Goal: Information Seeking & Learning: Learn about a topic

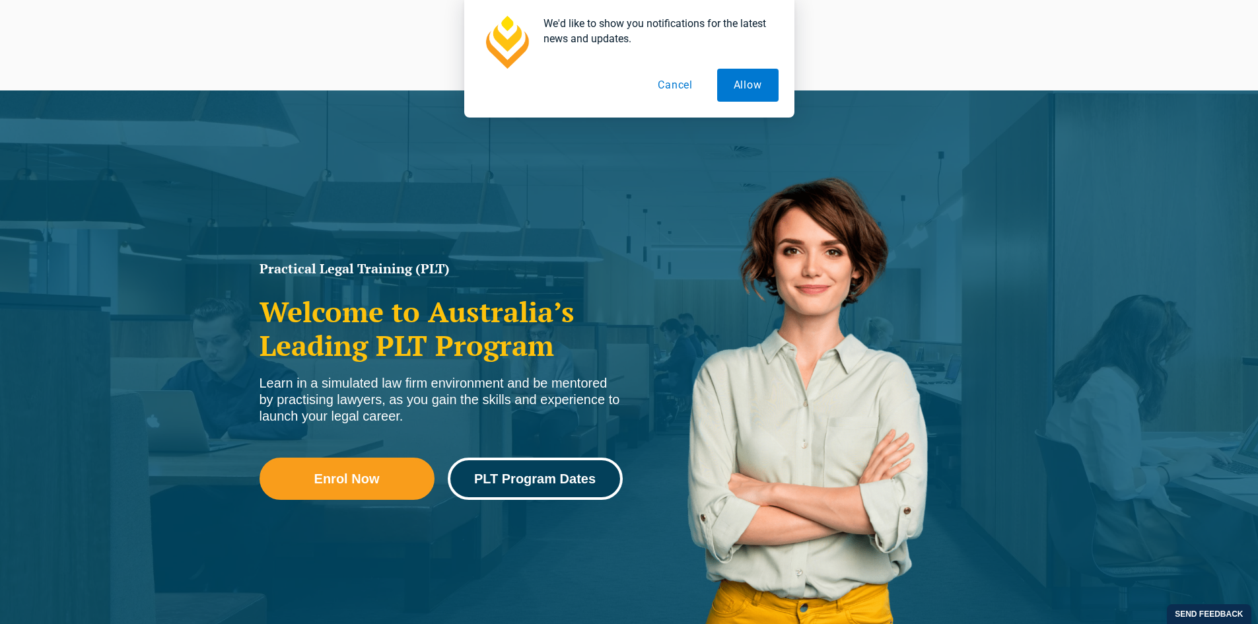
click at [473, 480] on span "PLT Program Dates" at bounding box center [535, 478] width 157 height 13
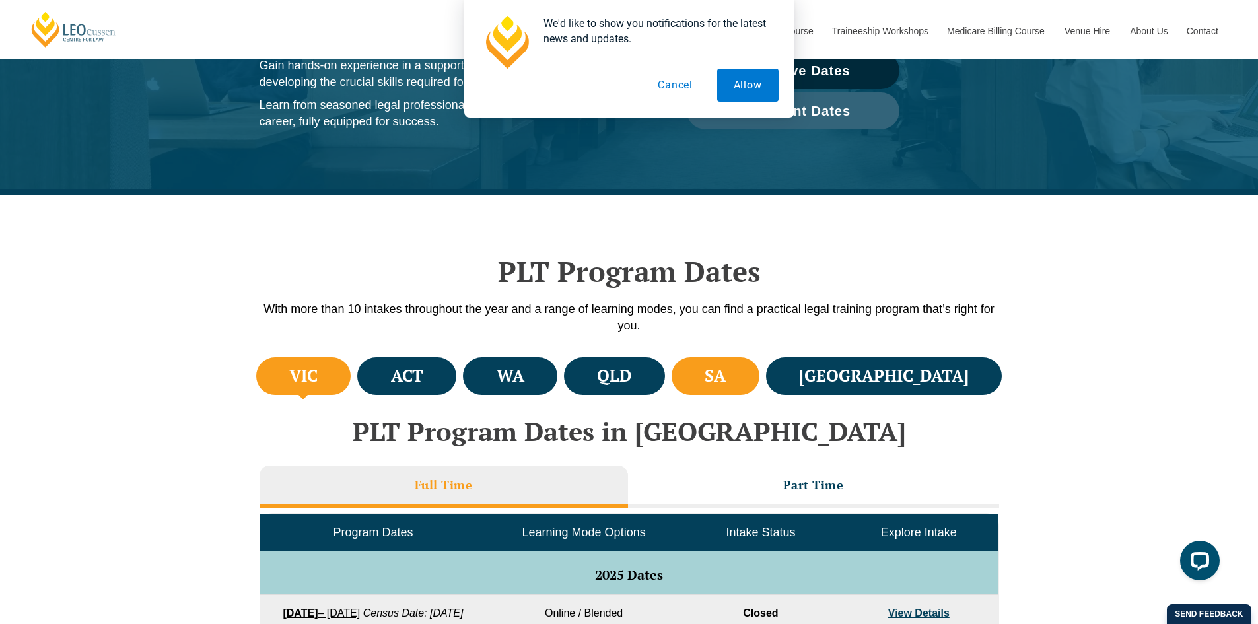
click at [760, 376] on li "SA" at bounding box center [716, 376] width 88 height 38
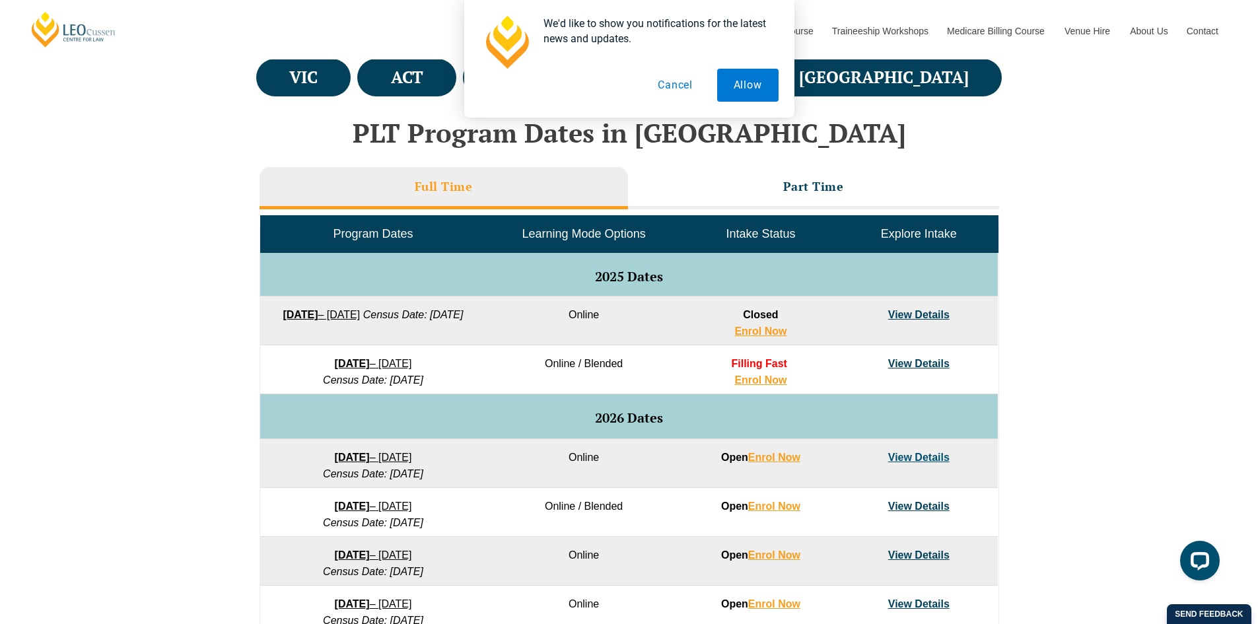
scroll to position [528, 0]
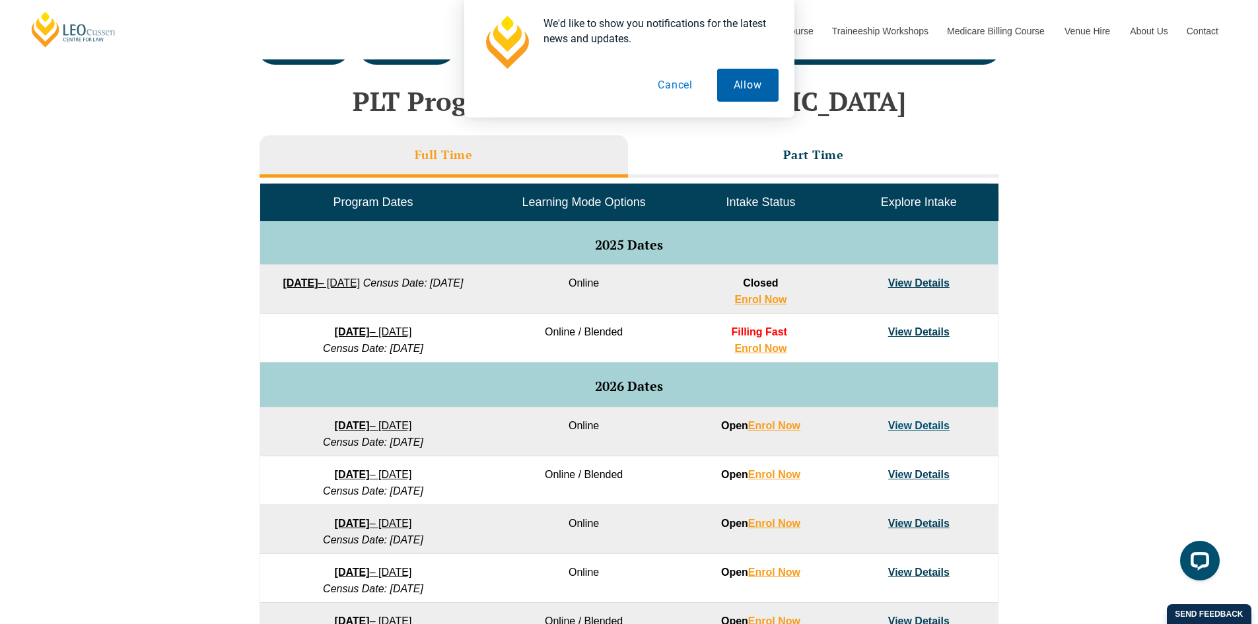
click at [750, 85] on button "Allow" at bounding box center [747, 85] width 61 height 33
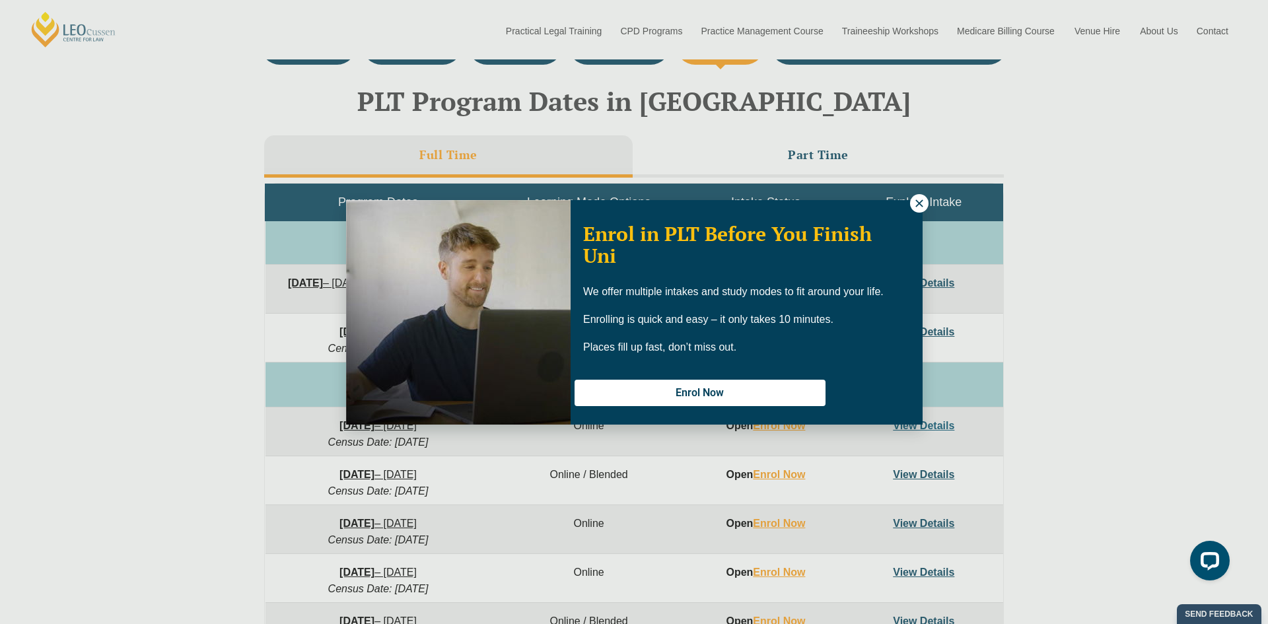
click at [917, 209] on button at bounding box center [919, 203] width 18 height 18
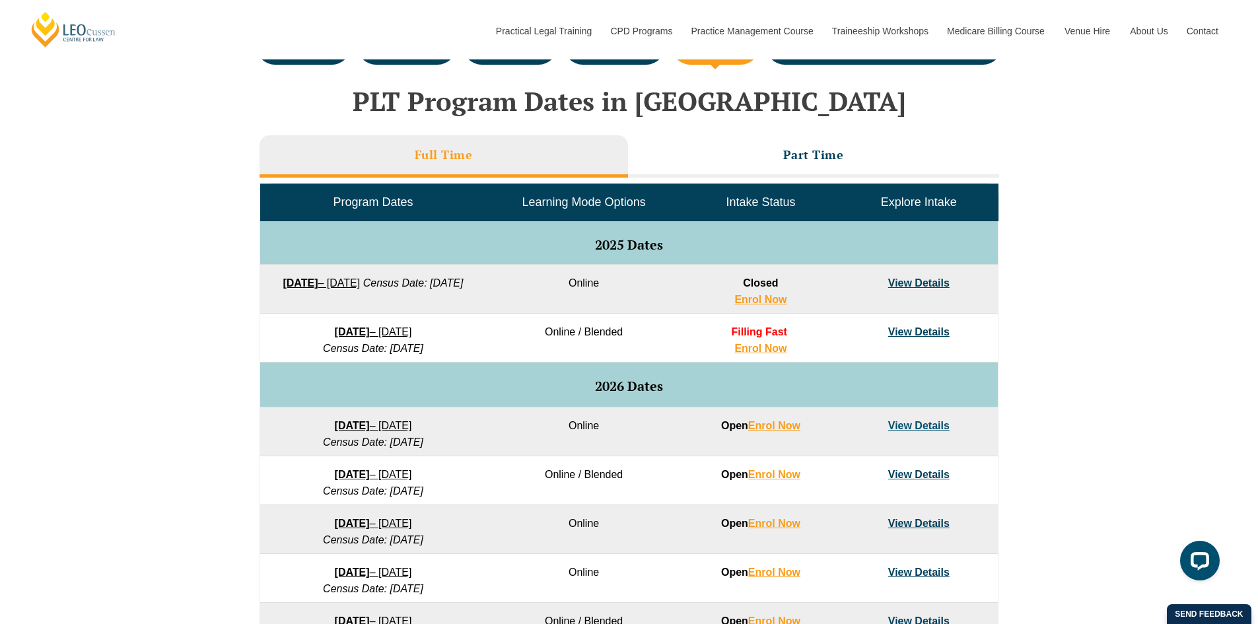
click at [940, 335] on link "View Details" at bounding box center [918, 331] width 61 height 11
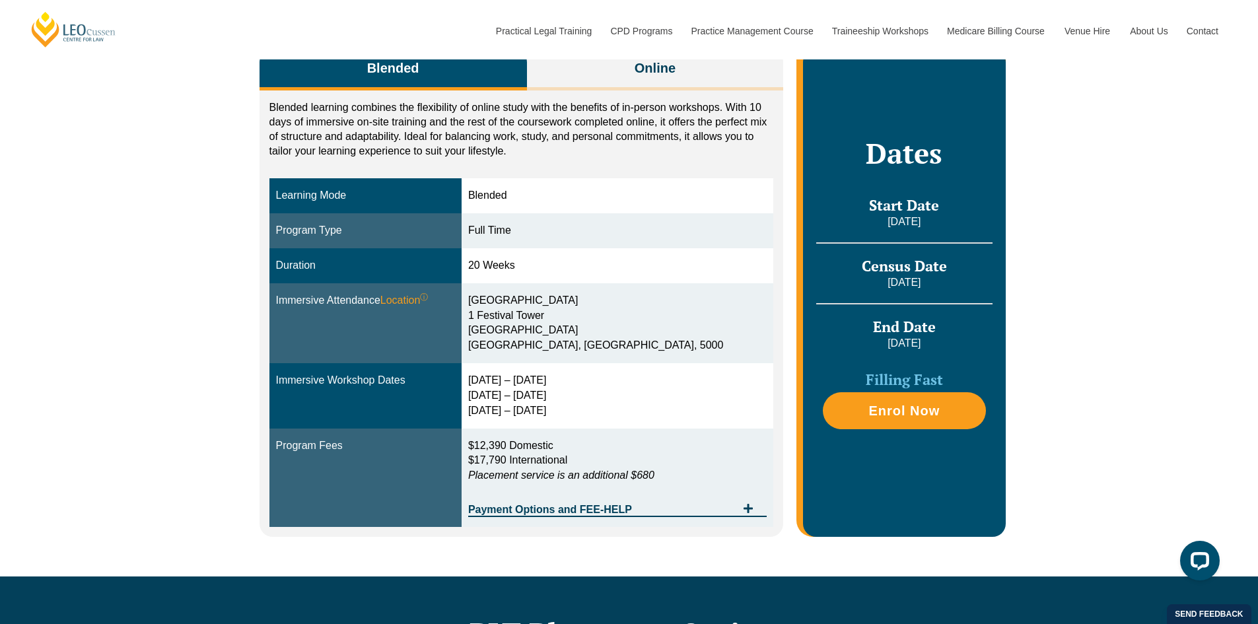
scroll to position [264, 0]
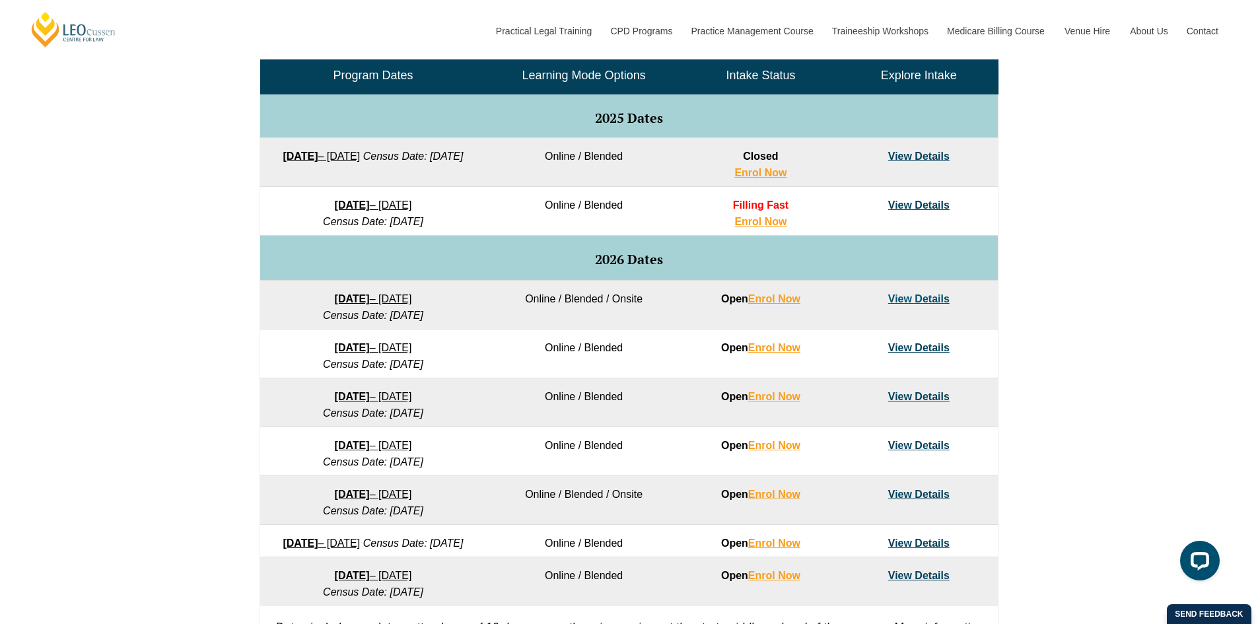
scroll to position [660, 0]
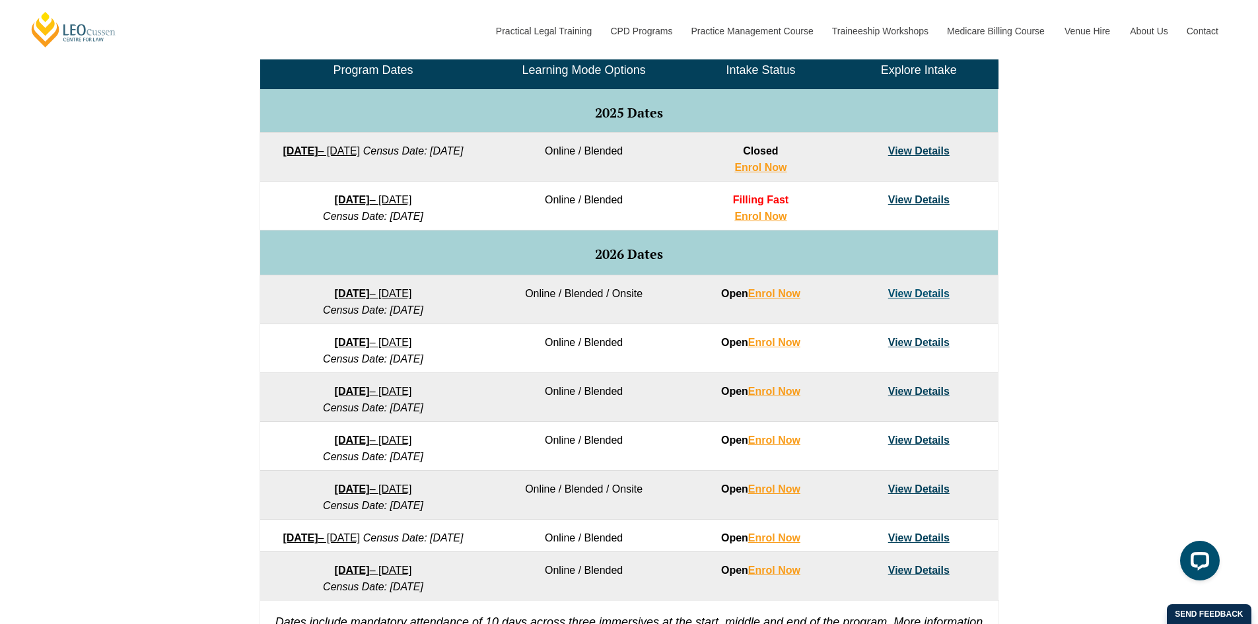
click at [923, 295] on link "View Details" at bounding box center [918, 293] width 61 height 11
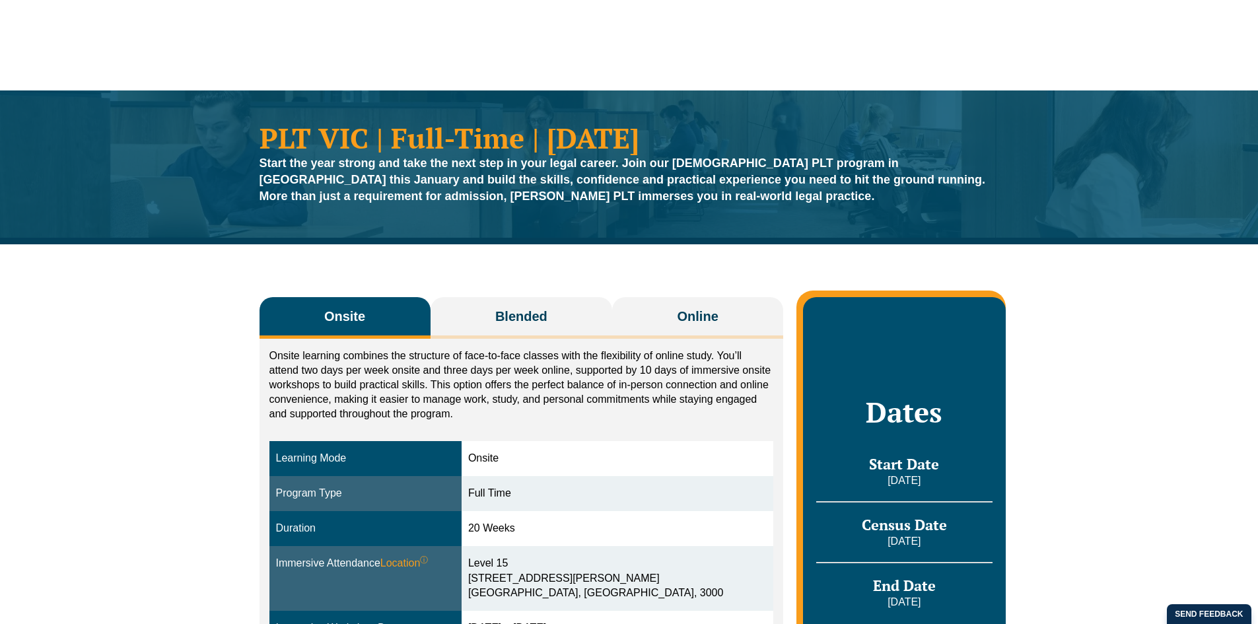
click at [664, 307] on button "Online" at bounding box center [697, 318] width 171 height 42
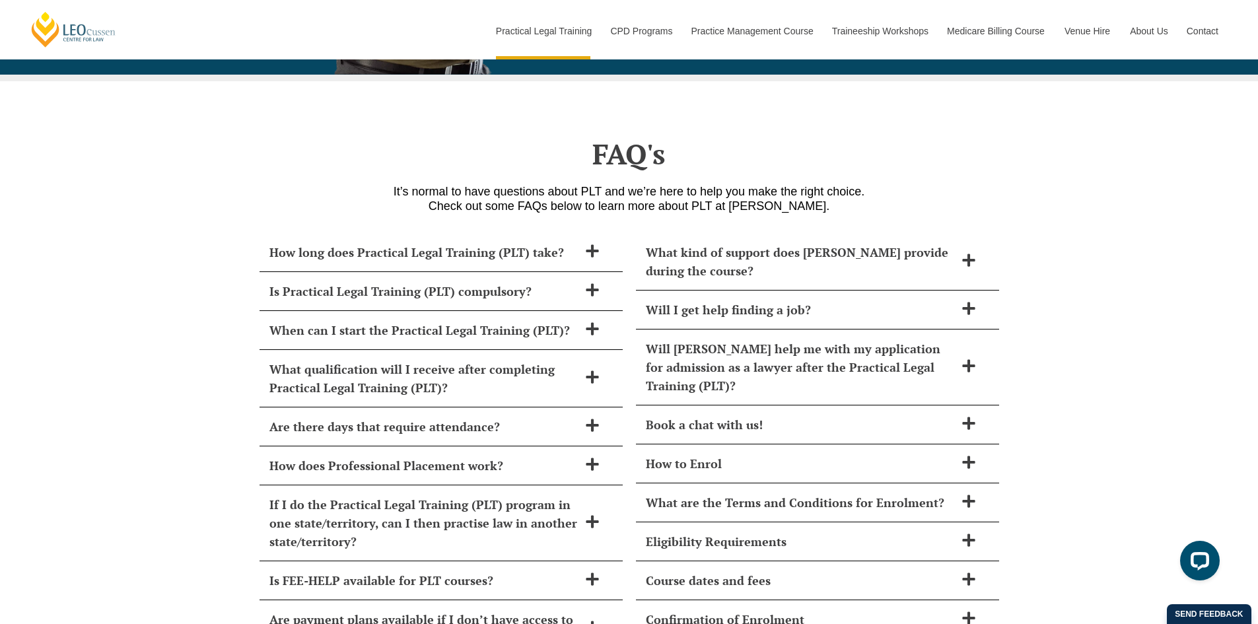
scroll to position [5284, 0]
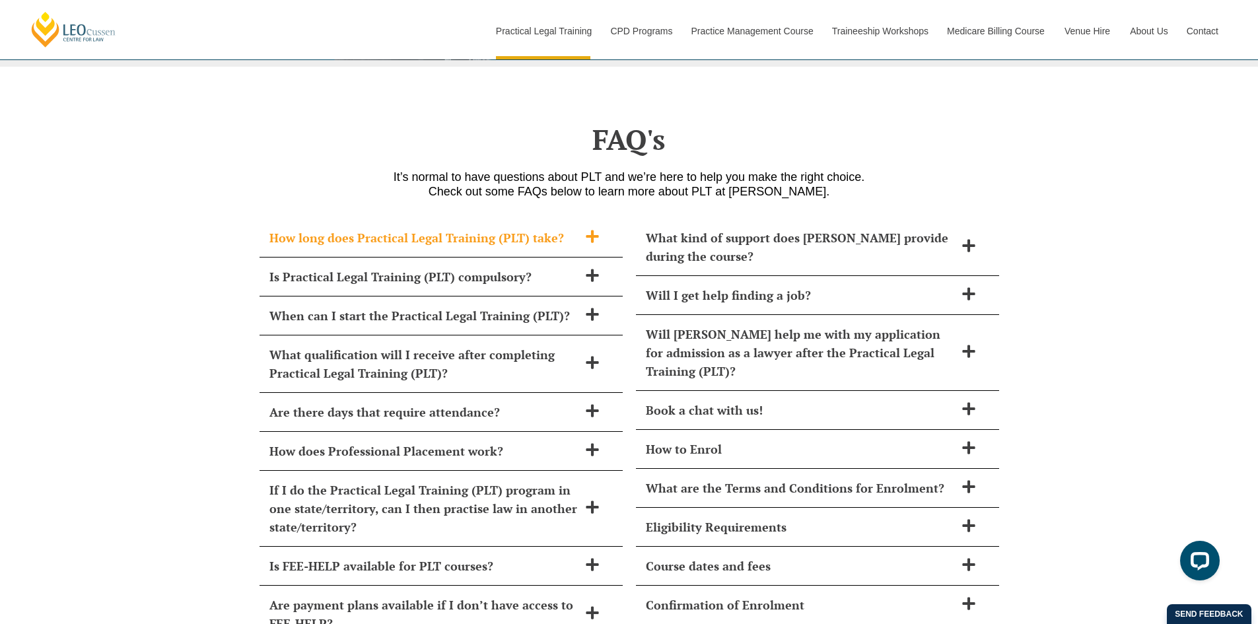
click at [592, 227] on div "How long does Practical Legal Training (PLT) take?" at bounding box center [441, 238] width 363 height 39
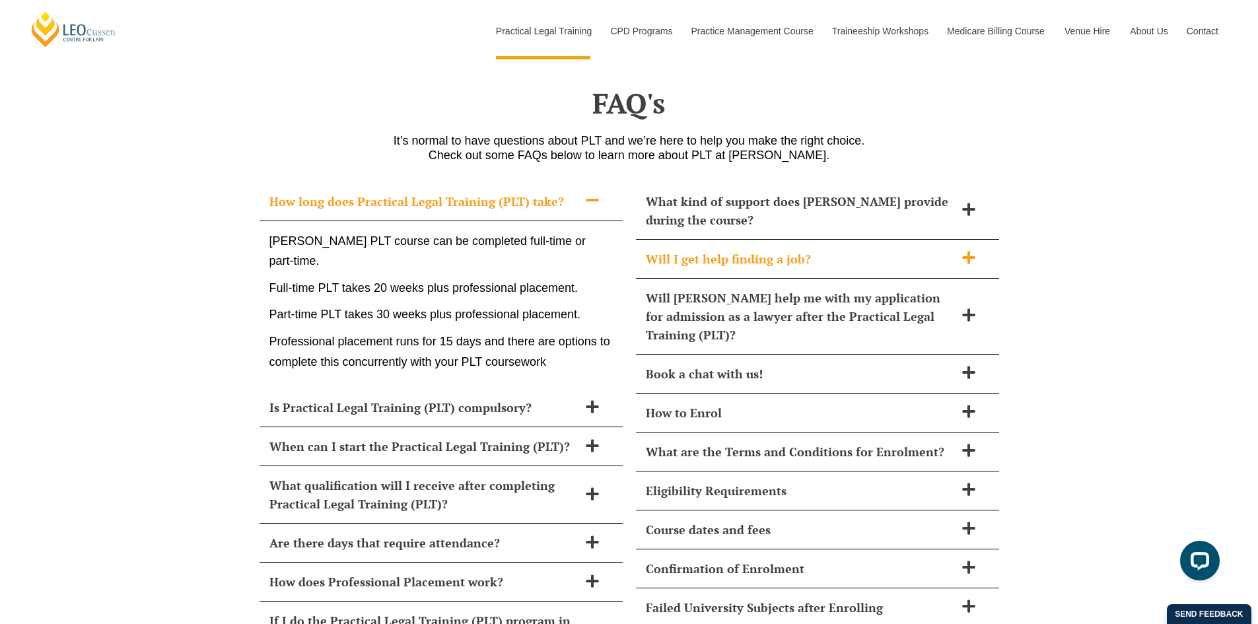
scroll to position [5350, 0]
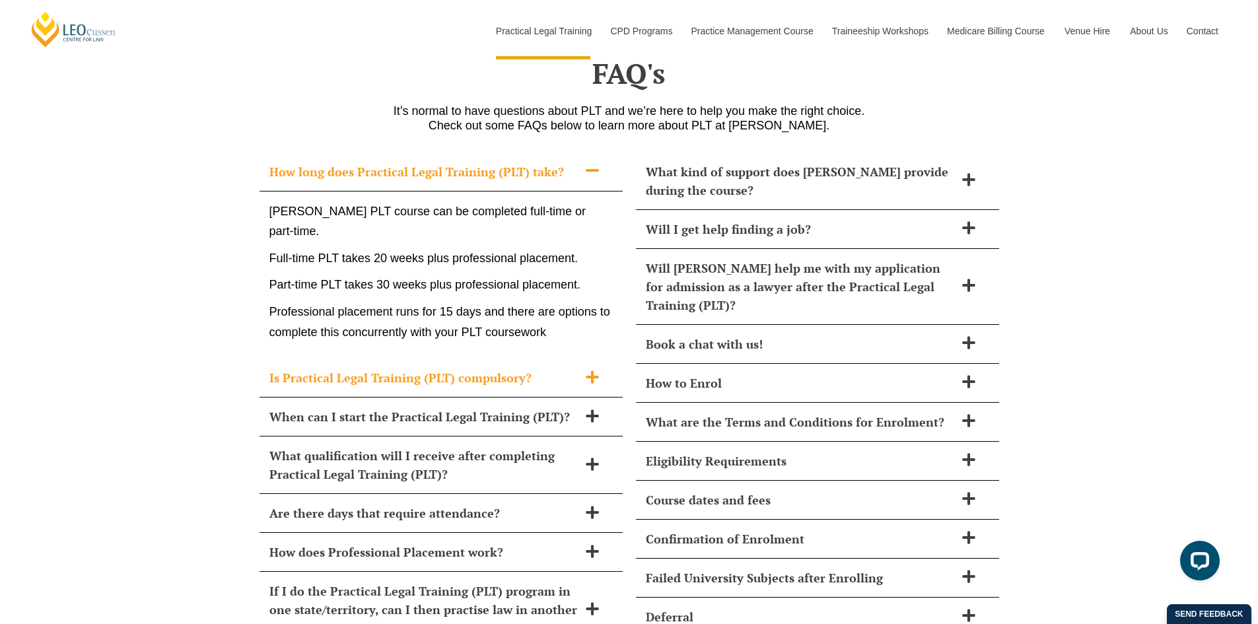
click at [598, 370] on span at bounding box center [593, 378] width 28 height 17
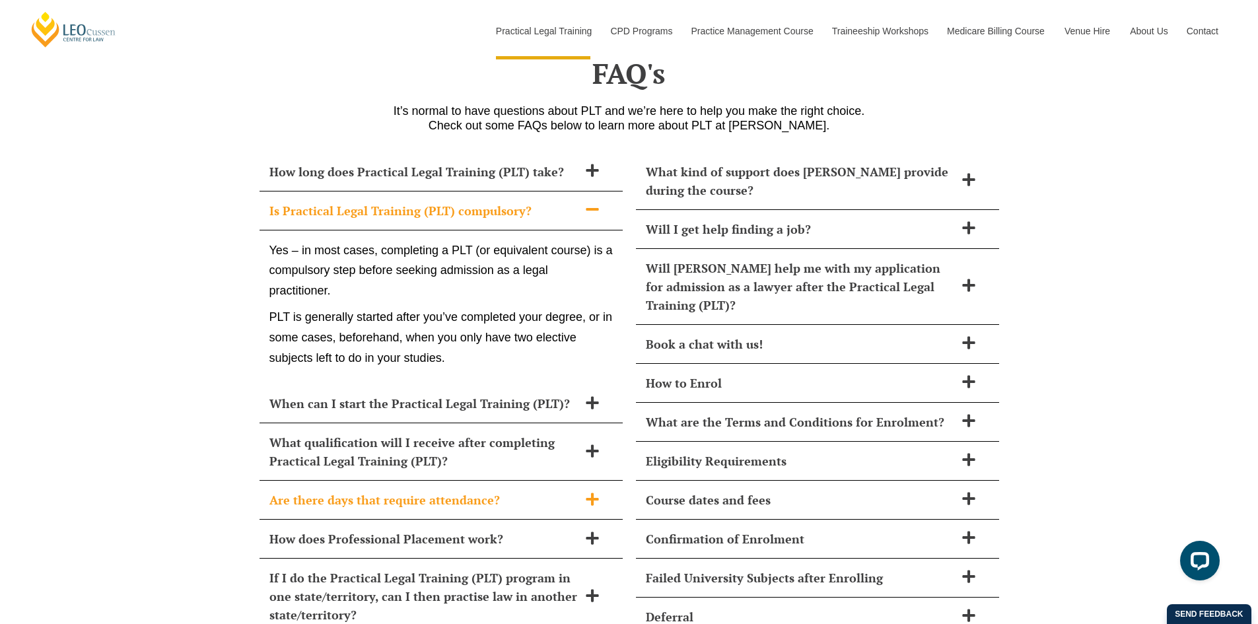
click at [592, 492] on span at bounding box center [593, 500] width 28 height 17
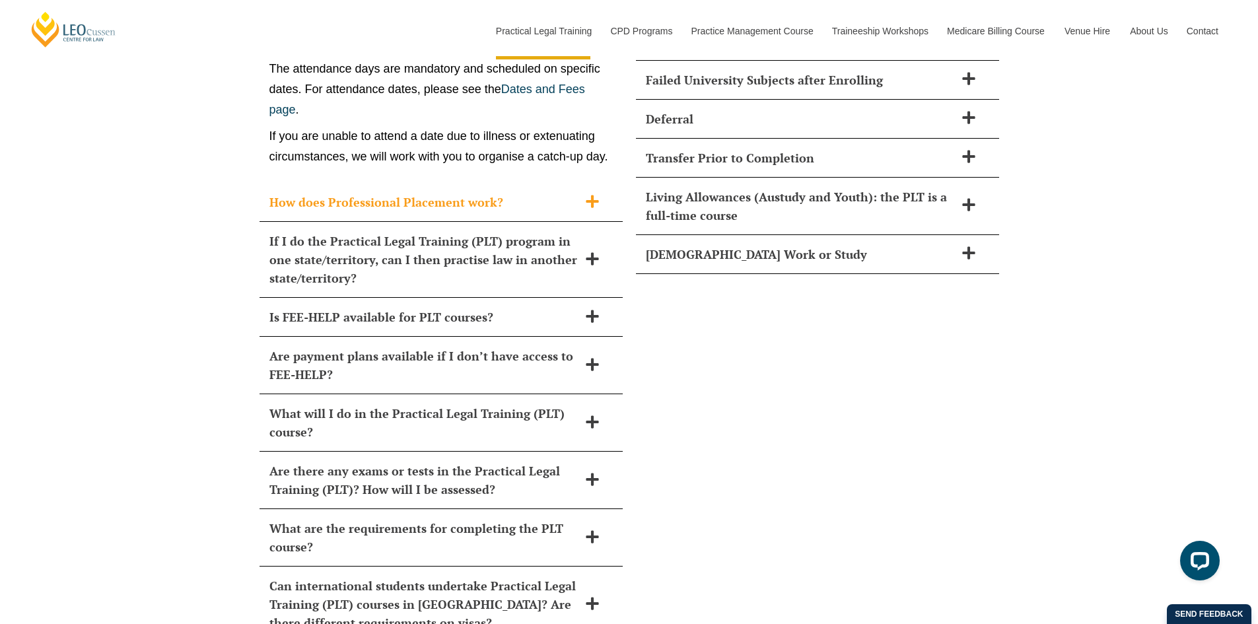
scroll to position [5878, 0]
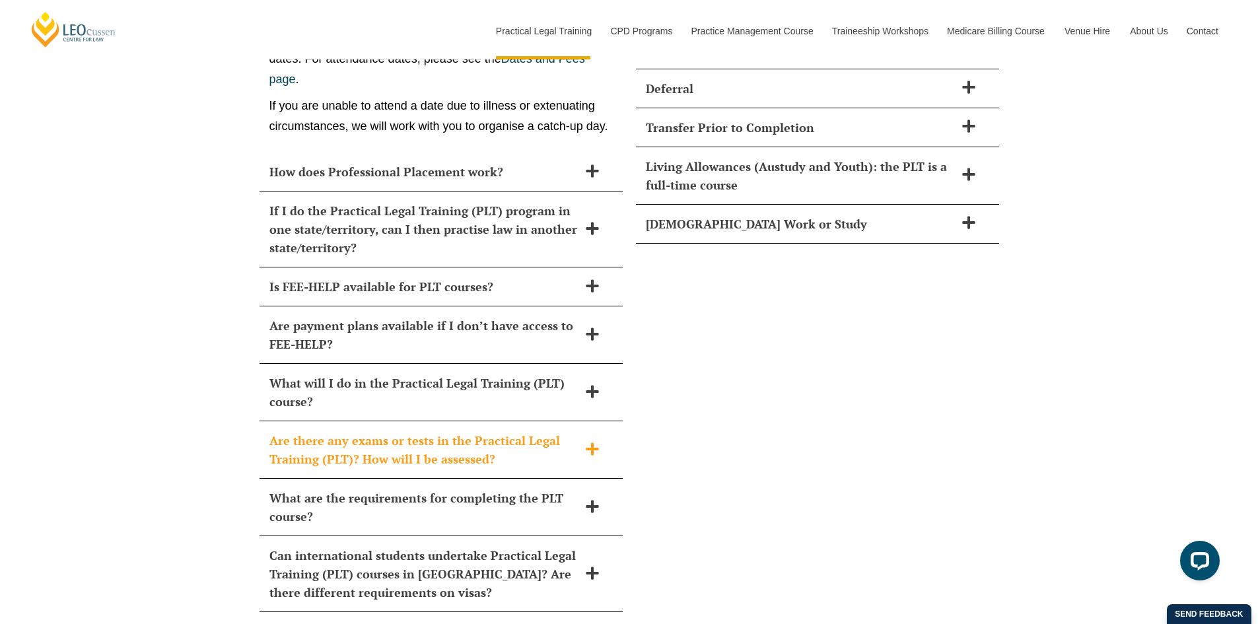
click at [594, 442] on icon at bounding box center [592, 449] width 15 height 15
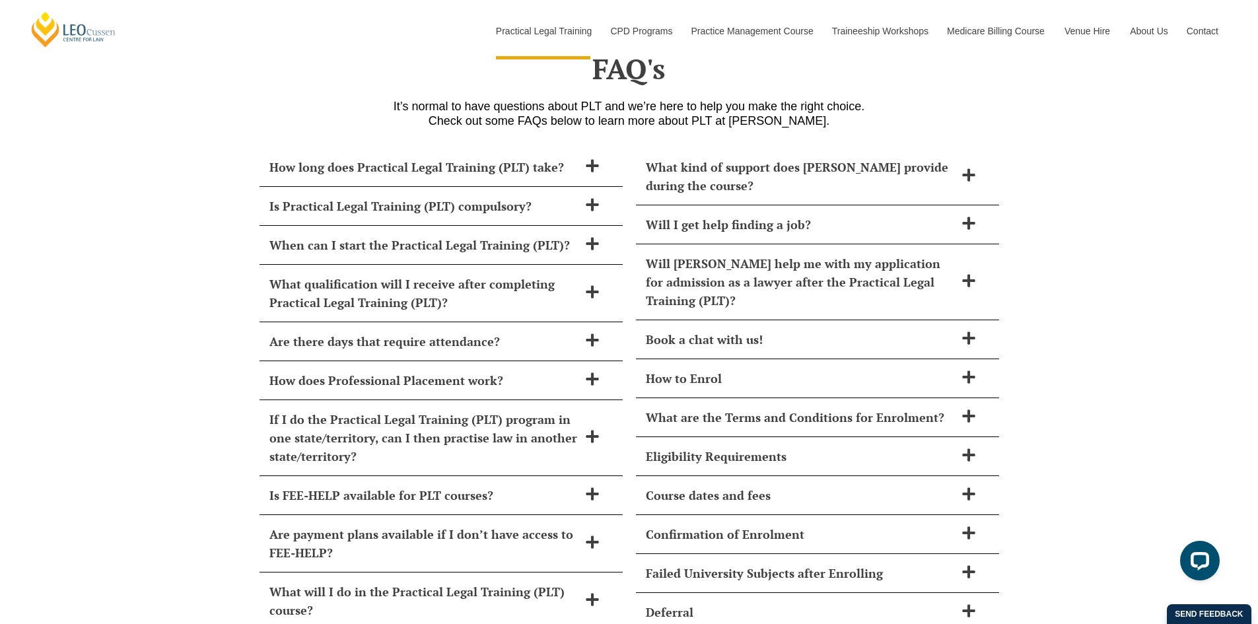
scroll to position [5316, 0]
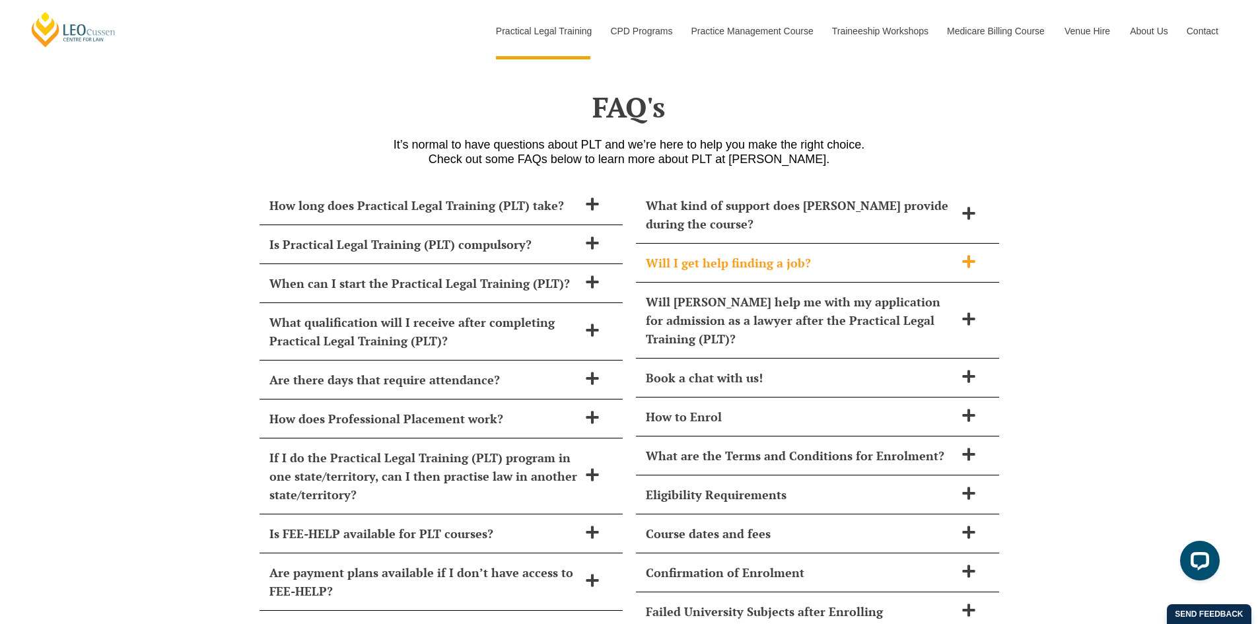
click at [969, 255] on icon at bounding box center [968, 261] width 13 height 13
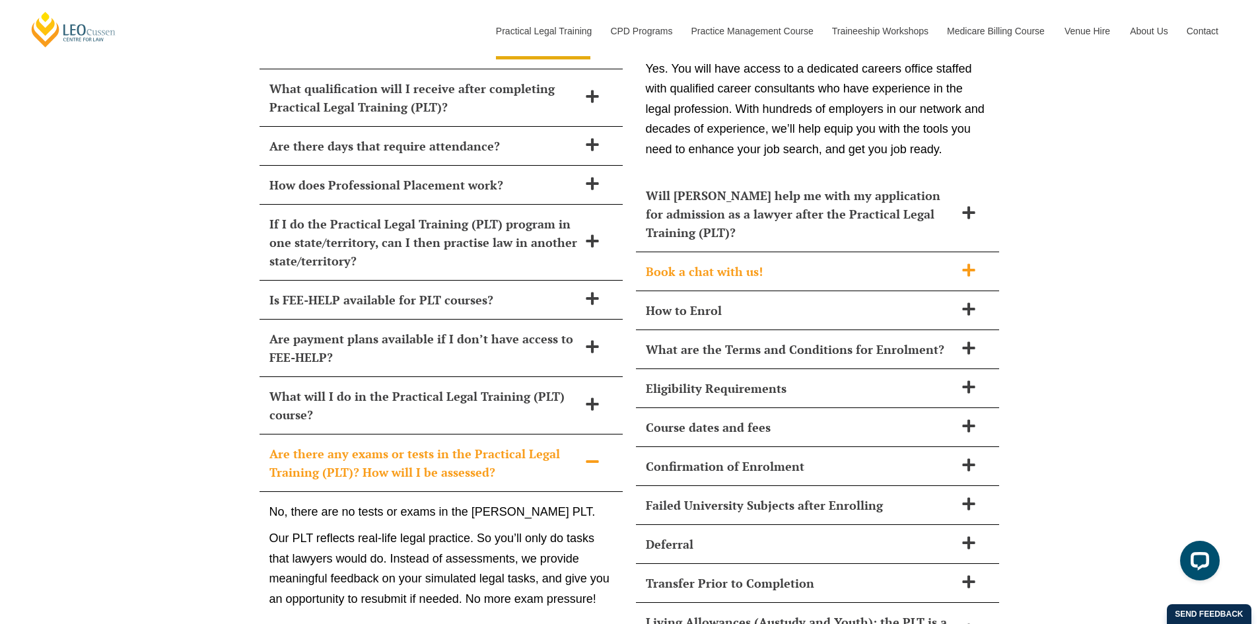
scroll to position [5580, 0]
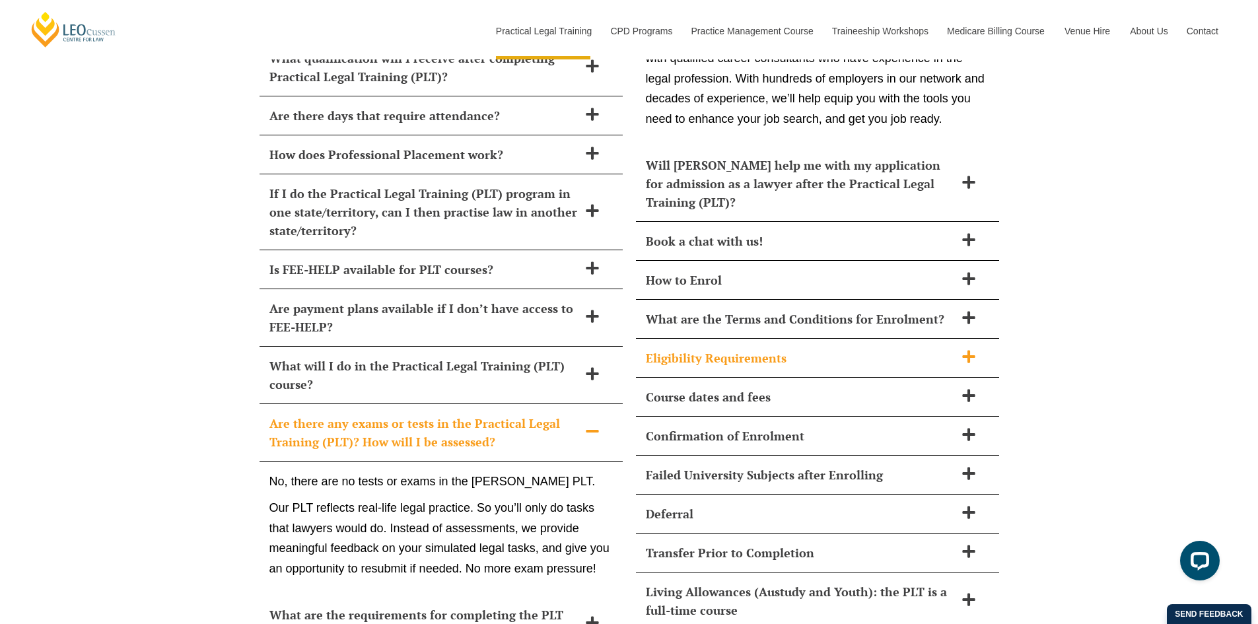
click at [964, 349] on icon at bounding box center [969, 356] width 15 height 15
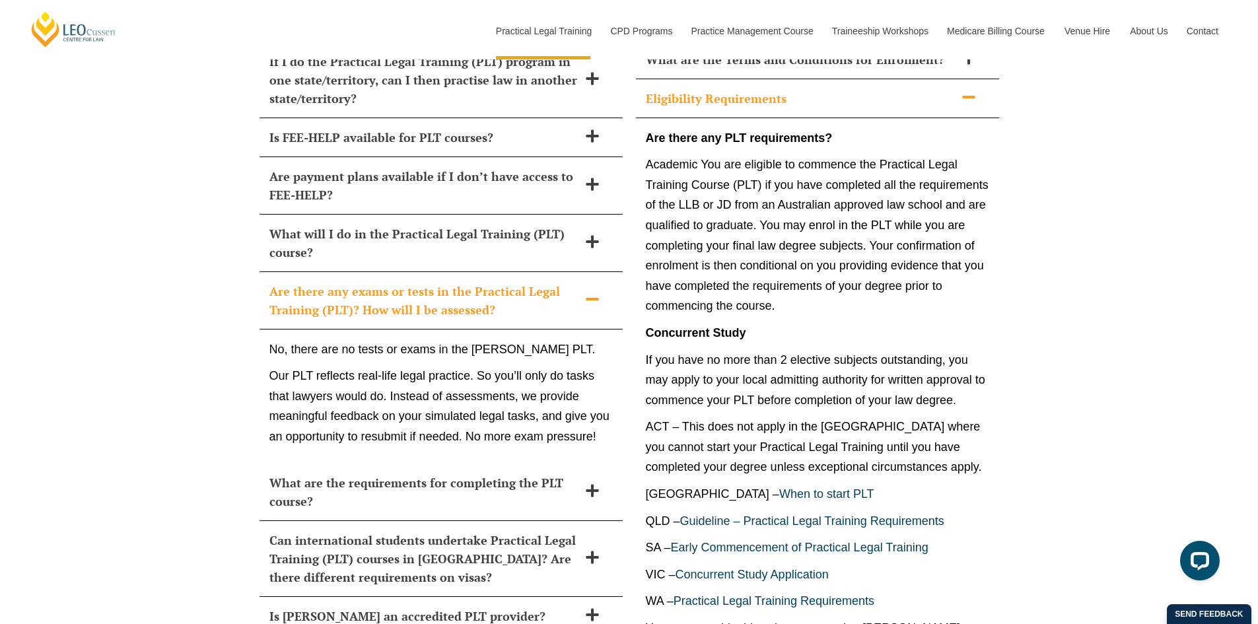
scroll to position [5779, 0]
